Goal: Communication & Community: Answer question/provide support

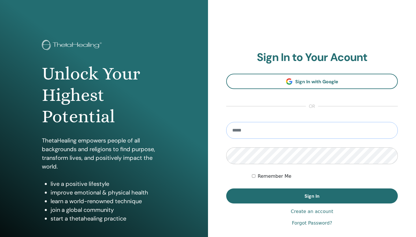
type input "**********"
click at [312, 196] on button "Sign In" at bounding box center [311, 195] width 171 height 15
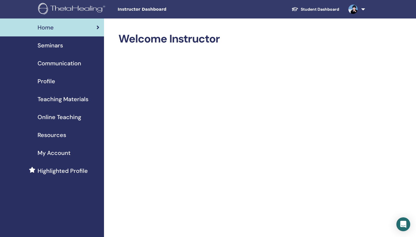
click at [363, 8] on link at bounding box center [356, 9] width 24 height 18
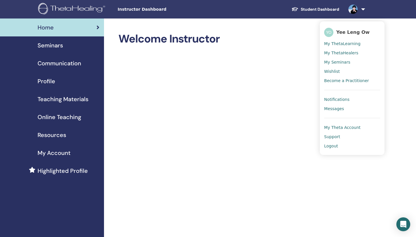
click at [339, 106] on span "Messages" at bounding box center [334, 108] width 20 height 5
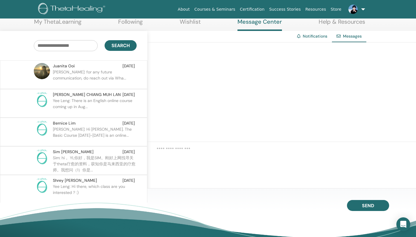
scroll to position [12, 0]
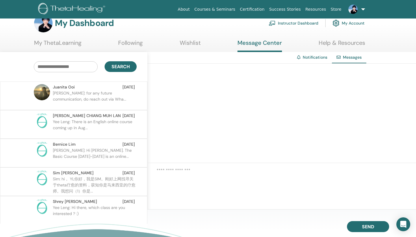
click at [79, 94] on p "[PERSON_NAME]: for any future communication, do reach out via Wha..." at bounding box center [95, 98] width 84 height 17
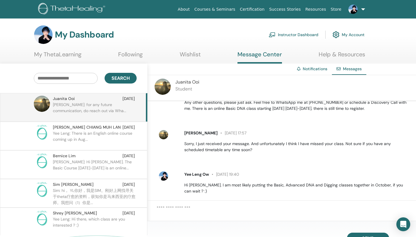
click at [82, 134] on p "Yee Leng: There is an English online course coming up in Aug..." at bounding box center [95, 138] width 84 height 17
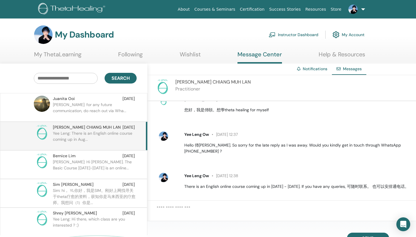
scroll to position [11, 0]
